Goal: Task Accomplishment & Management: Use online tool/utility

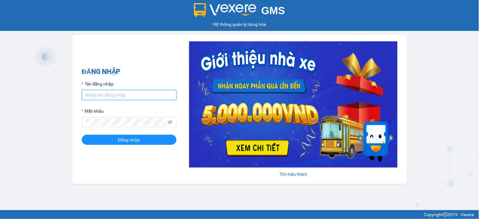
click at [106, 93] on input "Tên đăng nhập" at bounding box center [129, 95] width 95 height 10
drag, startPoint x: 126, startPoint y: 96, endPoint x: 151, endPoint y: 116, distance: 31.6
click at [127, 96] on input "Tên đăng nhập" at bounding box center [129, 95] width 95 height 10
type input "namthhhhn.saoviet"
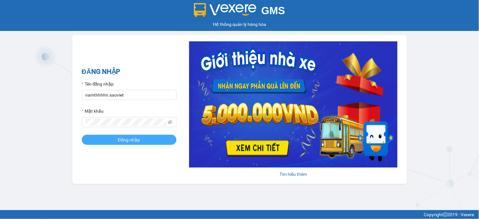
click at [118, 137] on button "Đăng nhập" at bounding box center [129, 140] width 95 height 10
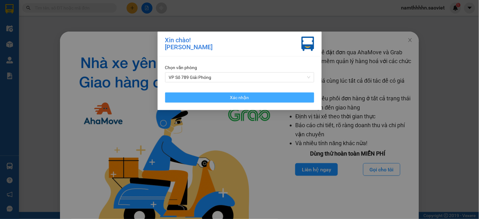
click at [245, 99] on span "Xác nhận" at bounding box center [239, 97] width 19 height 7
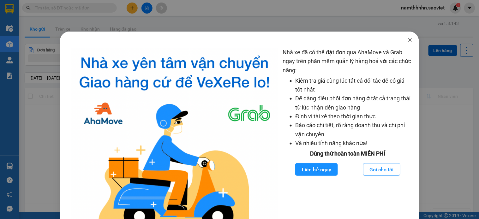
click at [408, 42] on icon "close" at bounding box center [410, 40] width 5 height 5
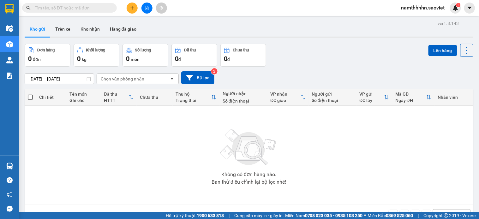
click at [149, 10] on button at bounding box center [147, 8] width 11 height 11
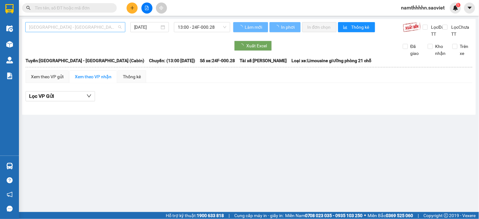
click at [99, 24] on span "[GEOGRAPHIC_DATA] - [GEOGRAPHIC_DATA] (Cabin)" at bounding box center [75, 26] width 93 height 9
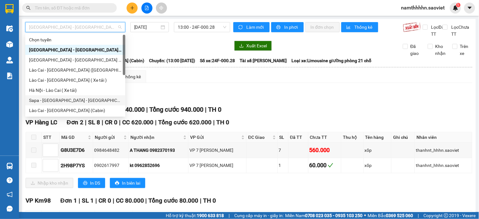
click at [86, 97] on div "Sapa - [GEOGRAPHIC_DATA] - [GEOGRAPHIC_DATA] ([GEOGRAPHIC_DATA])" at bounding box center [75, 100] width 93 height 7
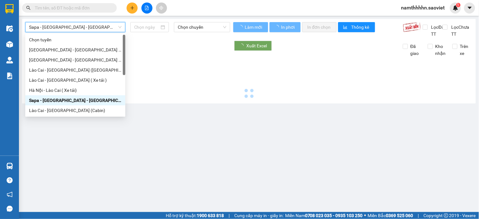
type input "[DATE]"
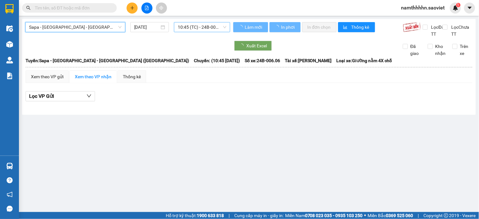
click at [211, 23] on span "10:45 (TC) - 24B-006.06" at bounding box center [202, 26] width 49 height 9
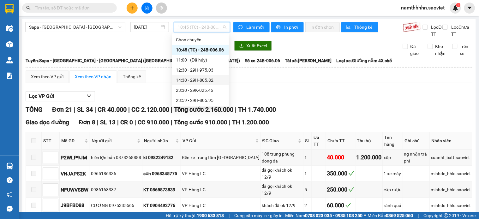
click at [217, 80] on div "14:30 - 29H-805.82" at bounding box center [200, 80] width 49 height 7
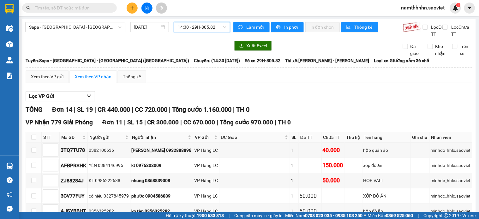
click at [201, 27] on span "14:30 - 29H-805.82" at bounding box center [202, 26] width 49 height 9
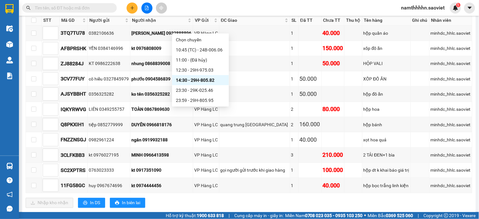
scroll to position [105, 0]
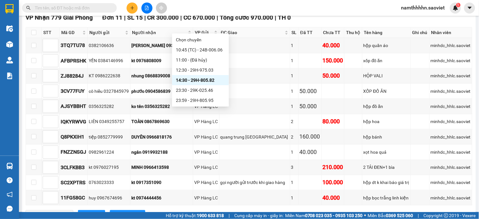
click at [203, 73] on div "12:30 - 29H-975.03" at bounding box center [200, 70] width 49 height 7
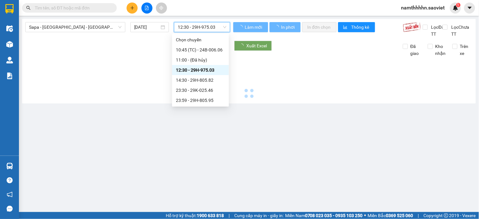
scroll to position [0, 0]
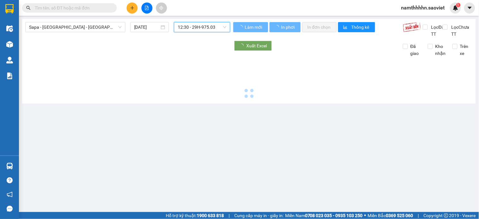
click at [211, 24] on span "12:30 - 29H-975.03" at bounding box center [202, 26] width 49 height 9
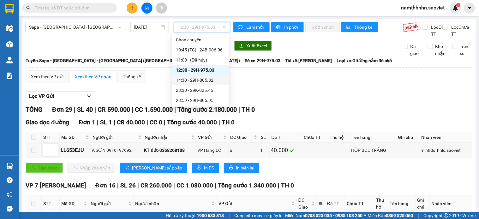
click at [206, 83] on div "14:30 - 29H-805.82" at bounding box center [200, 80] width 49 height 7
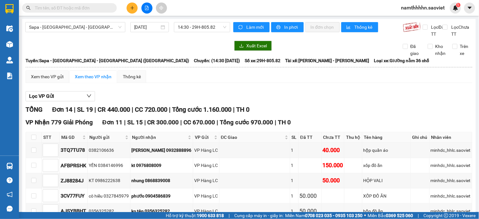
click at [206, 26] on span "14:30 - 29H-805.82" at bounding box center [202, 26] width 49 height 9
click at [77, 34] on div "Sapa - Lào Cai - Hà Nội (Giường) 12/09/2025 14:30 - 29H-805.82" at bounding box center [127, 29] width 205 height 15
click at [77, 31] on span "Sapa - Lào Cai - Hà Nội (Giường)" at bounding box center [75, 26] width 93 height 9
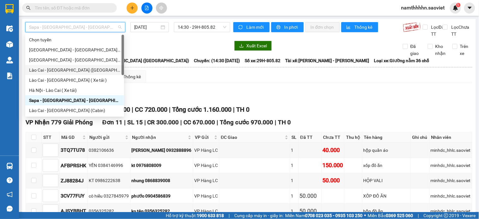
click at [75, 70] on div "Lào Cai - Hà Nội (Giường)" at bounding box center [74, 70] width 91 height 7
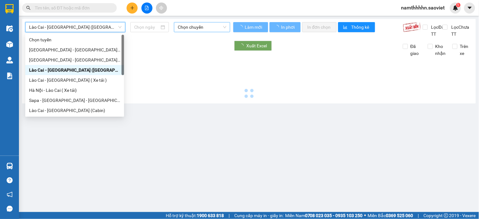
type input "12/09/2025"
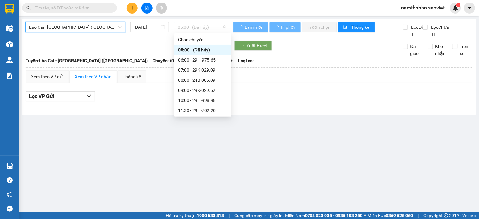
click at [214, 27] on span "05:00 - (Đã hủy)" at bounding box center [202, 26] width 49 height 9
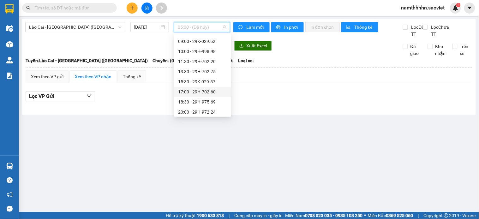
scroll to position [51, 0]
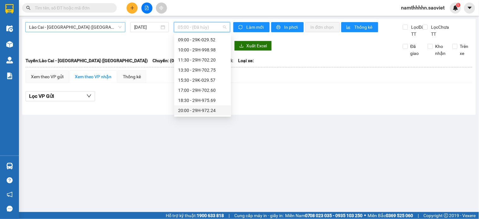
click at [75, 24] on span "Lào Cai - Hà Nội (Giường)" at bounding box center [75, 26] width 93 height 9
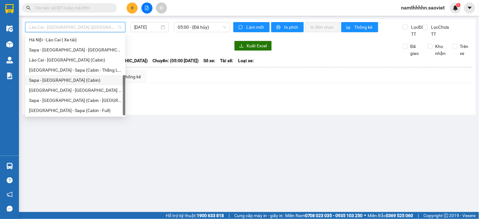
click at [78, 81] on div "Sapa - Hà Nội (Cabin)" at bounding box center [75, 80] width 93 height 7
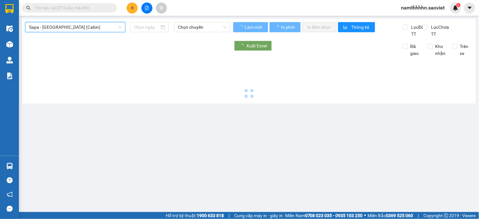
type input "12/09/2025"
click at [204, 23] on span "Chọn chuyến" at bounding box center [202, 26] width 49 height 9
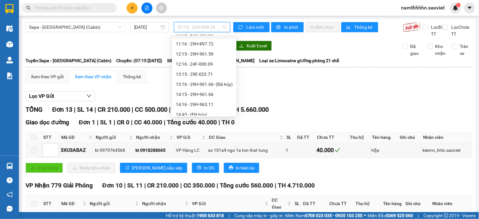
scroll to position [115, 0]
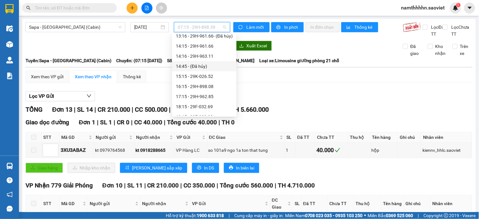
click at [209, 57] on div "14:16 - 29H-963.11" at bounding box center [204, 56] width 57 height 7
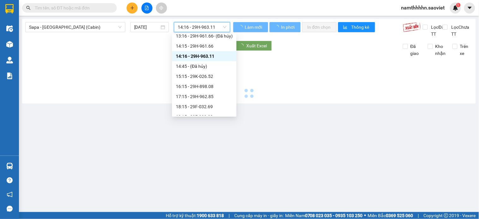
click at [207, 30] on span "14:16 - 29H-963.11" at bounding box center [202, 26] width 49 height 9
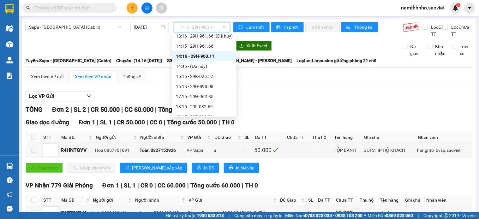
click at [448, 57] on div "Trên xe" at bounding box center [460, 50] width 25 height 14
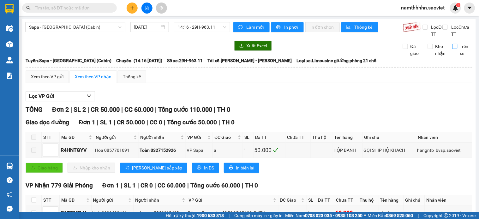
click at [458, 52] on span "Trên xe" at bounding box center [465, 50] width 15 height 14
click at [458, 49] on input "Trên xe" at bounding box center [455, 46] width 5 height 5
checkbox input "true"
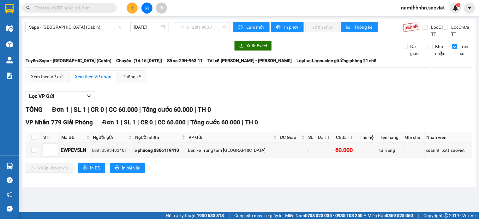
click at [210, 30] on span "14:16 - 29H-963.11" at bounding box center [202, 26] width 49 height 9
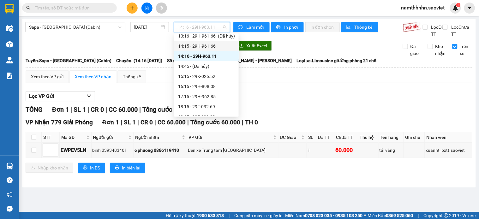
click at [203, 49] on div "14:15 - 29H-961.66" at bounding box center [206, 46] width 64 height 10
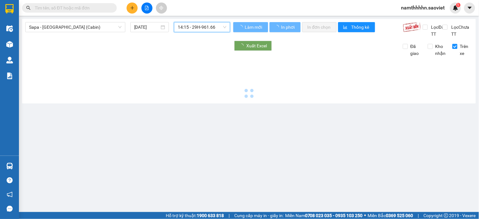
click at [202, 30] on span "14:15 - 29H-961.66" at bounding box center [202, 26] width 49 height 9
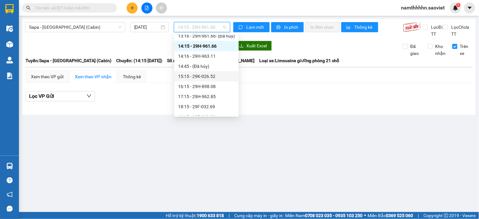
click at [204, 72] on div "15:15 - 29K-026.52" at bounding box center [206, 76] width 64 height 10
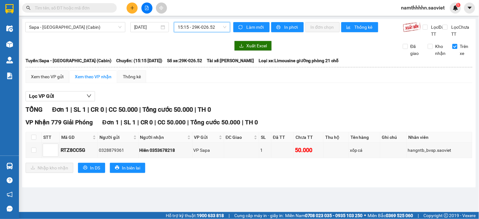
click at [206, 25] on span "15:15 - 29K-026.52" at bounding box center [202, 26] width 49 height 9
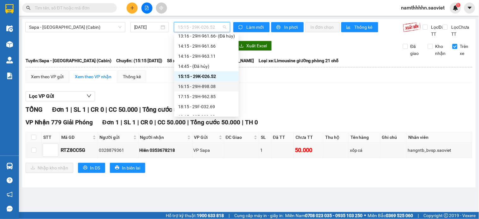
click at [217, 86] on div "16:15 - 29H-898.08" at bounding box center [206, 86] width 57 height 7
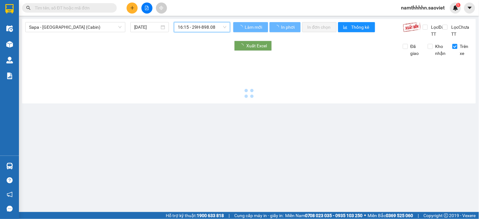
click at [203, 29] on span "16:15 - 29H-898.08" at bounding box center [202, 26] width 49 height 9
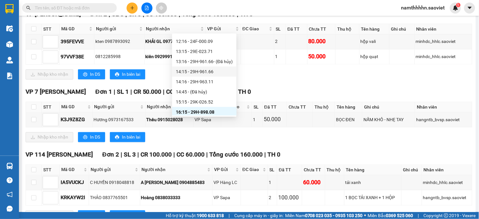
scroll to position [80, 0]
click at [222, 81] on div "14:15 - 29H-961.66" at bounding box center [204, 81] width 57 height 7
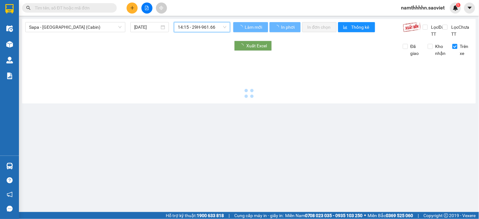
scroll to position [0, 0]
click at [200, 22] on span "14:15 - 29H-961.66" at bounding box center [202, 26] width 49 height 9
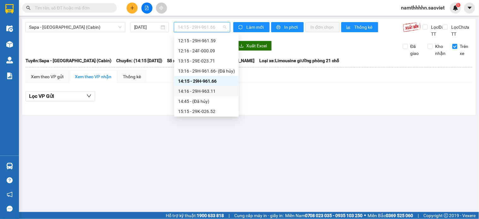
drag, startPoint x: 207, startPoint y: 83, endPoint x: 207, endPoint y: 88, distance: 4.4
click at [207, 88] on div "Chọn chuyến 07:15 - 29H-898.39 08:15 - 24F-000.01 09:15 - 29K-027.99 10:15 - 24…" at bounding box center [206, 111] width 64 height 313
click at [207, 88] on div "14:16 - 29H-963.11" at bounding box center [206, 91] width 57 height 7
